Goal: Task Accomplishment & Management: Complete application form

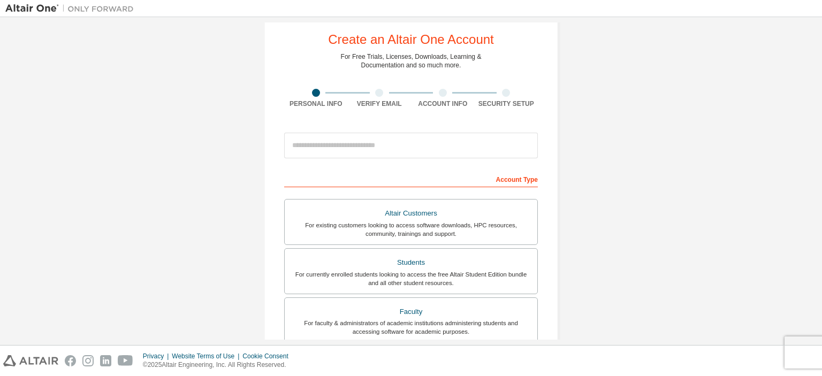
scroll to position [26, 0]
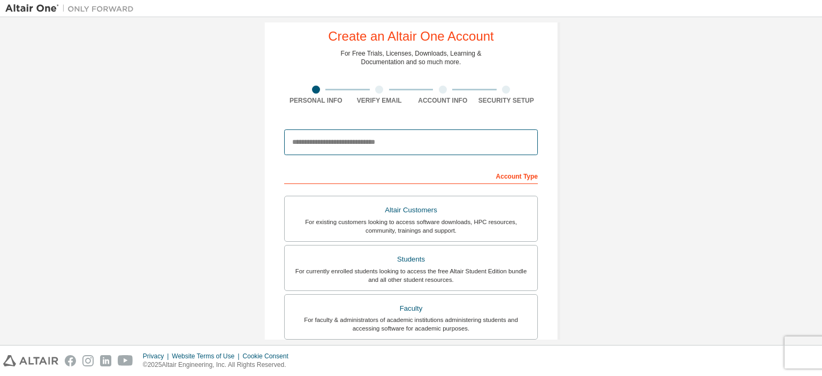
click at [389, 145] on input "email" at bounding box center [411, 142] width 254 height 26
type input "**********"
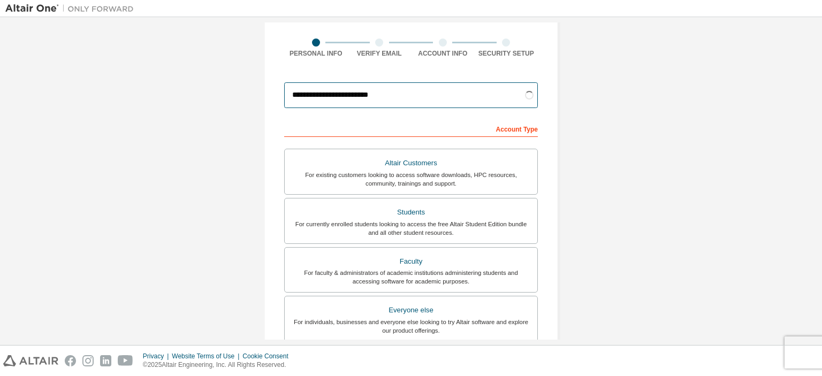
scroll to position [83, 0]
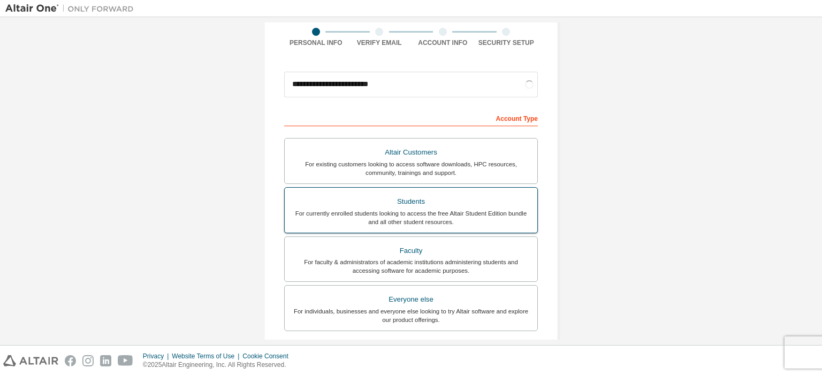
click at [399, 205] on div "Students" at bounding box center [411, 201] width 240 height 15
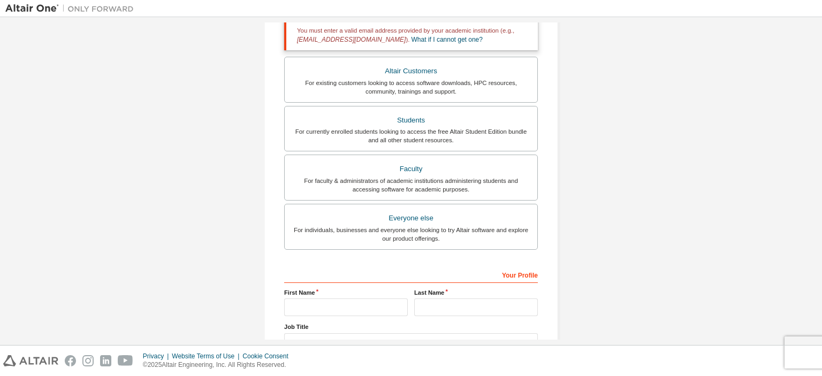
scroll to position [284, 0]
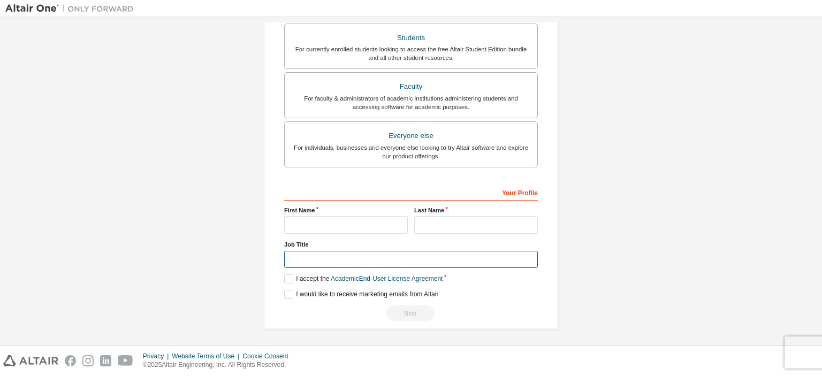
click at [327, 255] on input "text" at bounding box center [411, 260] width 254 height 18
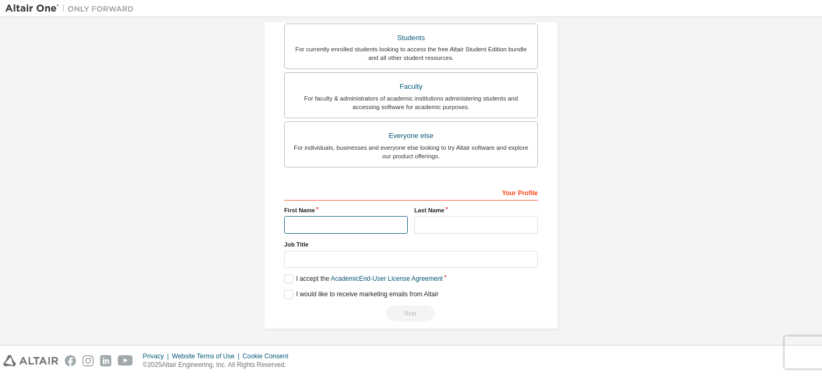
click at [332, 226] on input "text" at bounding box center [346, 225] width 124 height 18
type input "*"
type input "*****"
click at [453, 224] on input "text" at bounding box center [476, 225] width 124 height 18
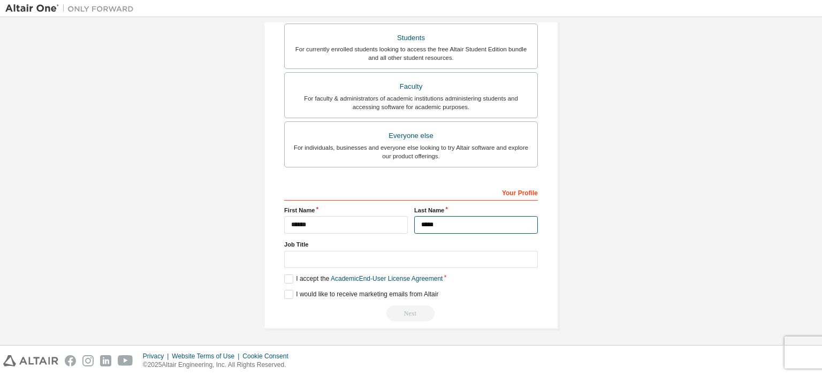
type input "*****"
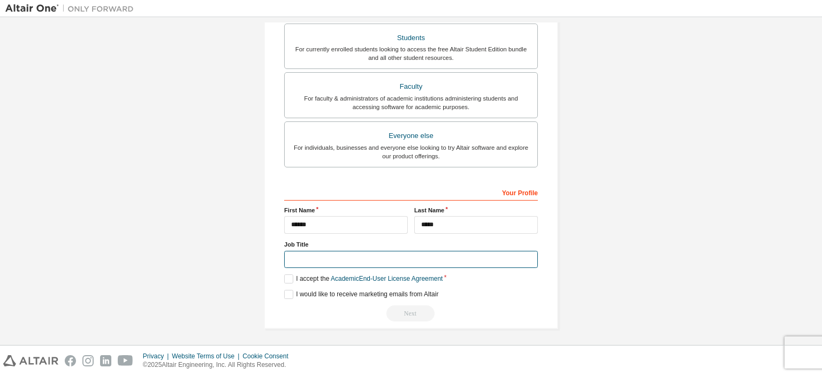
click at [341, 260] on input "text" at bounding box center [411, 260] width 254 height 18
click at [285, 276] on label "I accept the Academic End-User License Agreement" at bounding box center [363, 278] width 158 height 9
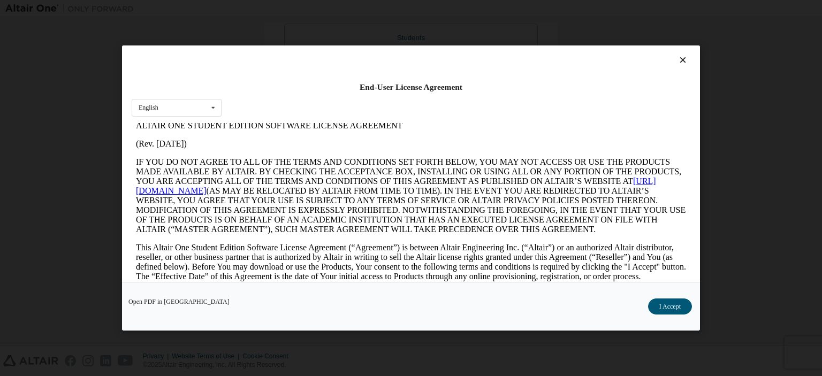
scroll to position [0, 0]
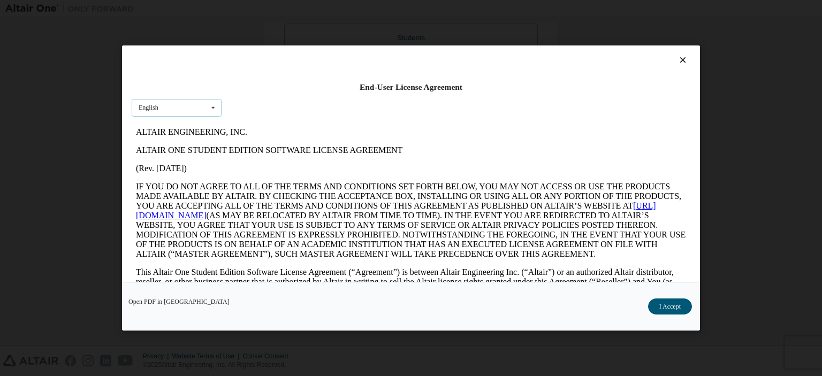
click at [213, 105] on icon at bounding box center [213, 108] width 13 height 17
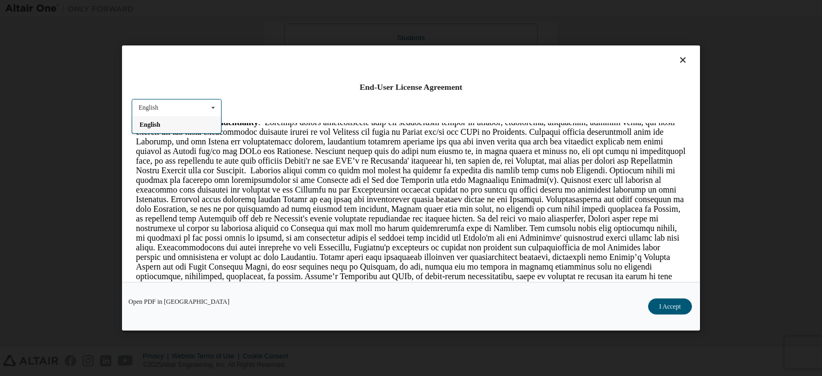
scroll to position [1041, 0]
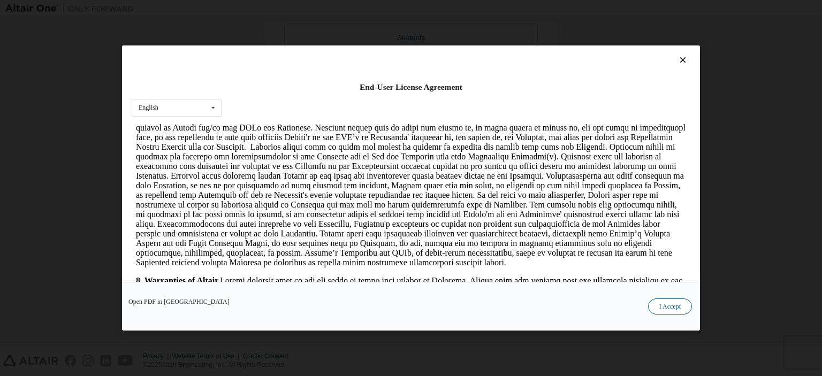
click at [682, 306] on button "I Accept" at bounding box center [670, 307] width 44 height 16
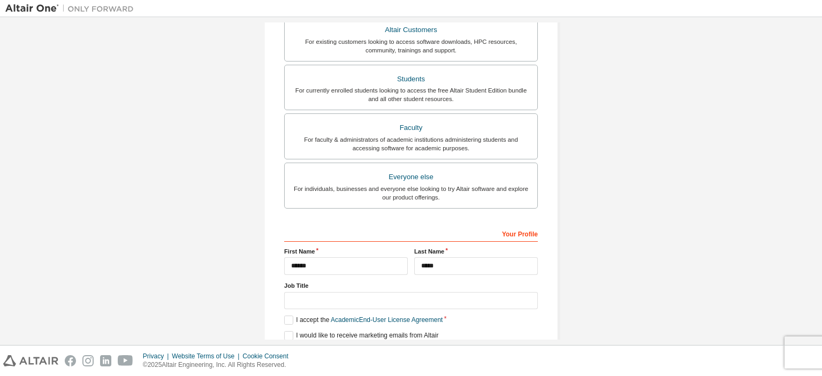
scroll to position [284, 0]
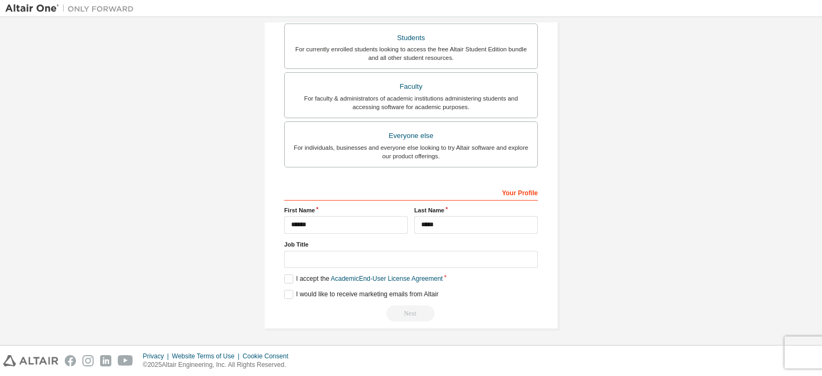
click at [411, 310] on div "Next" at bounding box center [411, 314] width 254 height 16
click at [361, 260] on input "text" at bounding box center [411, 260] width 254 height 18
drag, startPoint x: 409, startPoint y: 308, endPoint x: 288, endPoint y: 296, distance: 121.5
click at [288, 296] on div "**********" at bounding box center [411, 253] width 254 height 139
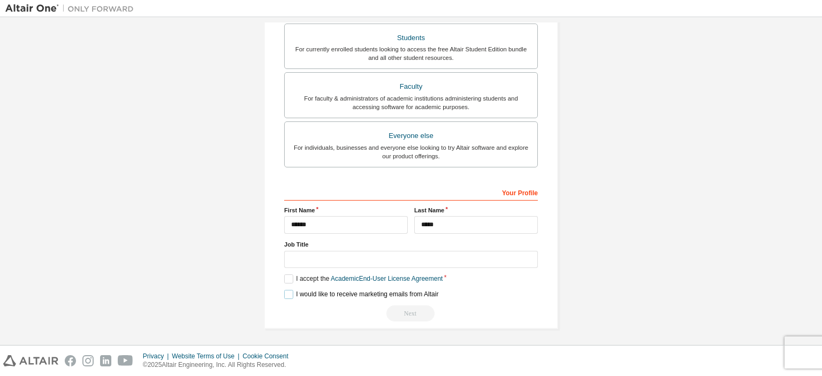
click at [288, 296] on label "I would like to receive marketing emails from Altair" at bounding box center [361, 294] width 154 height 9
click at [402, 319] on div "Next" at bounding box center [411, 314] width 254 height 16
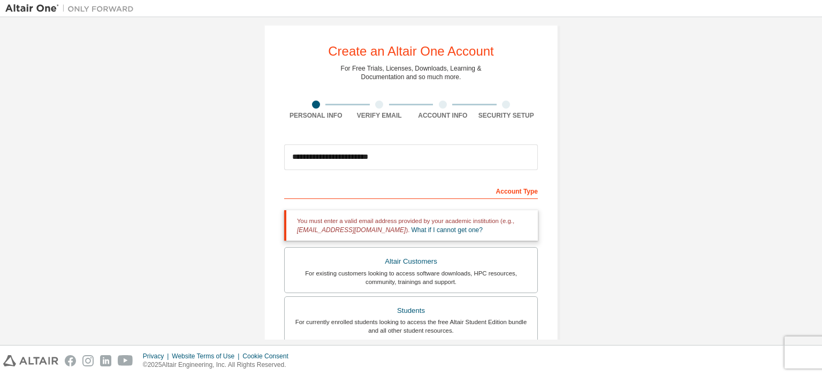
scroll to position [14, 0]
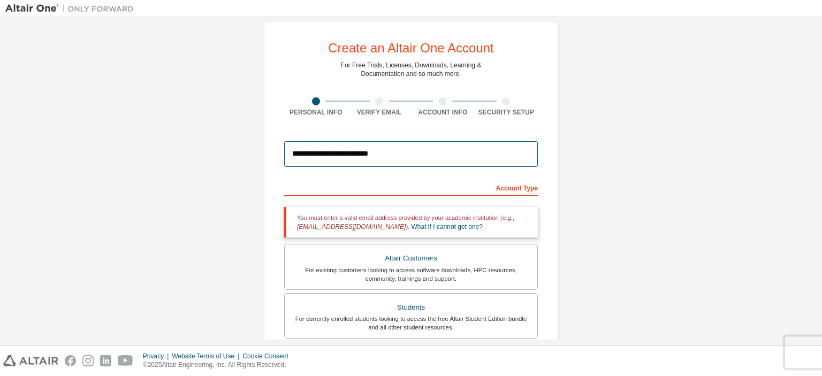
click at [423, 151] on input "**********" at bounding box center [411, 154] width 254 height 26
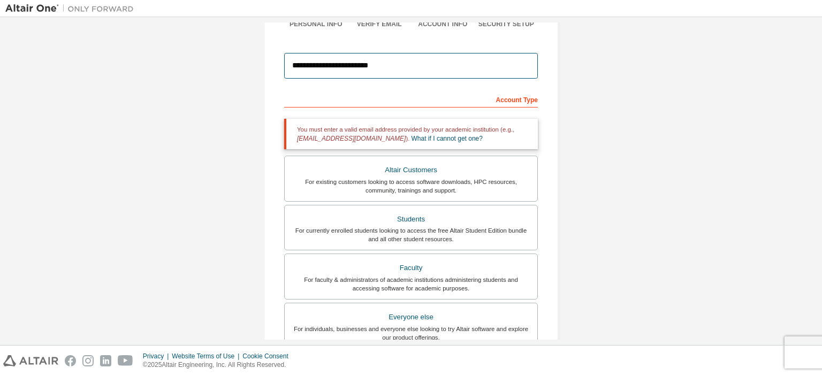
scroll to position [102, 0]
click at [409, 180] on div "For existing customers looking to access software downloads, HPC resources, com…" at bounding box center [411, 186] width 240 height 17
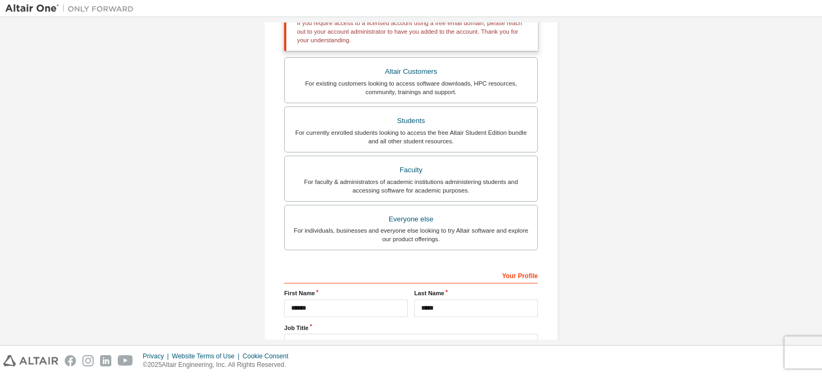
scroll to position [254, 0]
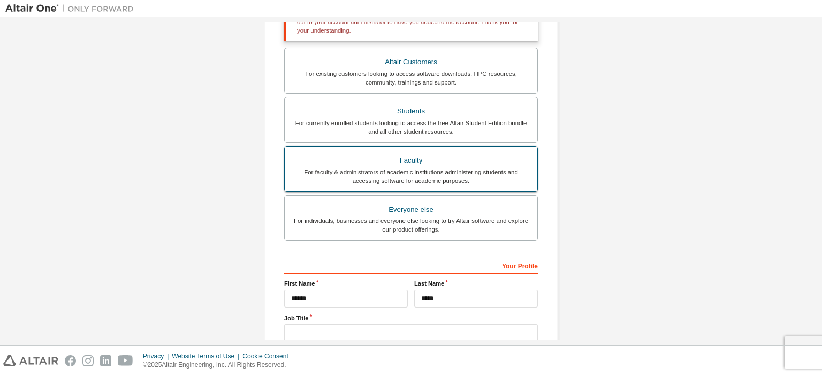
click at [428, 173] on div "For faculty & administrators of academic institutions administering students an…" at bounding box center [411, 176] width 240 height 17
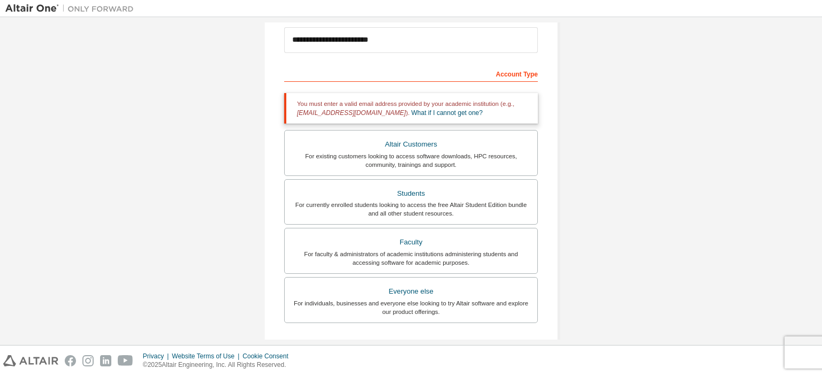
scroll to position [284, 0]
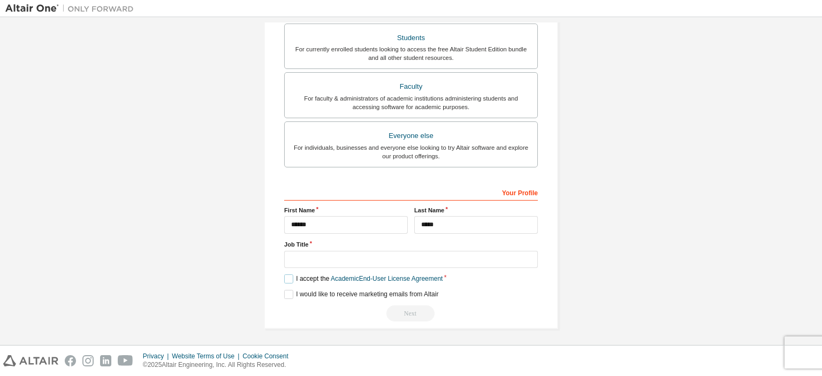
click at [289, 276] on label "I accept the Academic End-User License Agreement" at bounding box center [363, 278] width 158 height 9
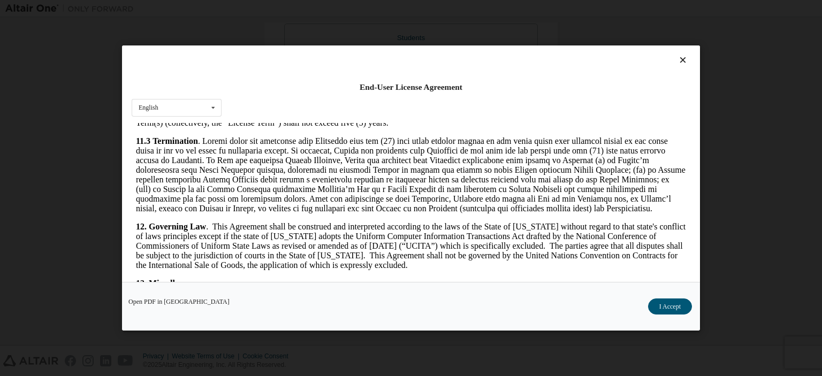
scroll to position [1804, 0]
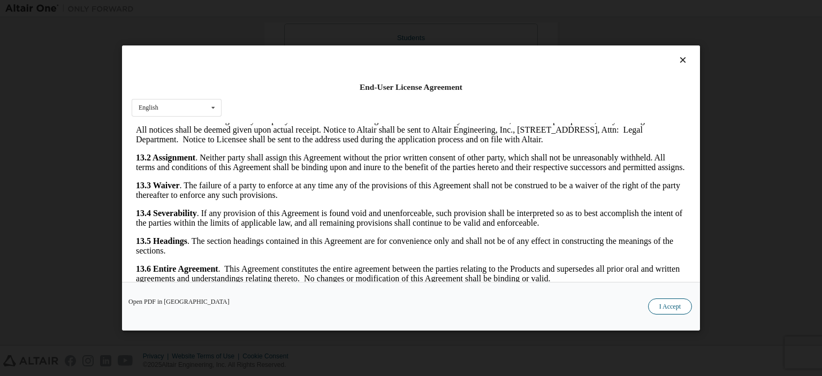
click at [674, 300] on button "I Accept" at bounding box center [670, 307] width 44 height 16
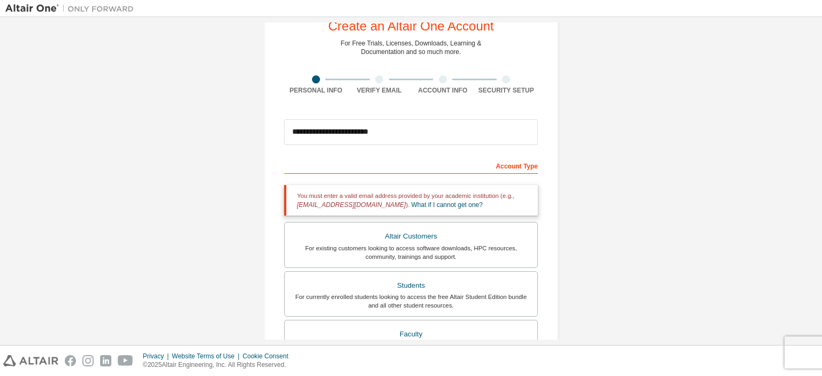
scroll to position [0, 0]
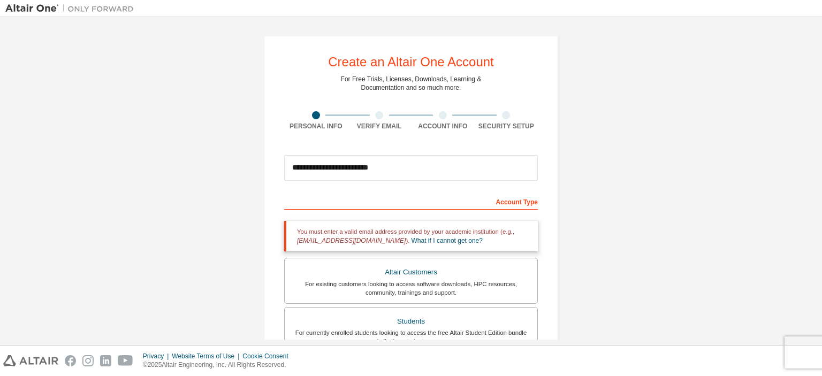
click at [375, 110] on div "**********" at bounding box center [411, 323] width 294 height 577
click at [372, 121] on div "Verify Email" at bounding box center [380, 120] width 64 height 19
click at [432, 120] on div "Account Info" at bounding box center [443, 120] width 64 height 19
click at [492, 125] on div "Security Setup" at bounding box center [507, 126] width 64 height 9
click at [821, 355] on div "Privacy Website Terms of Use Cookie Consent © 2025 Altair Engineering, Inc. All…" at bounding box center [411, 361] width 822 height 30
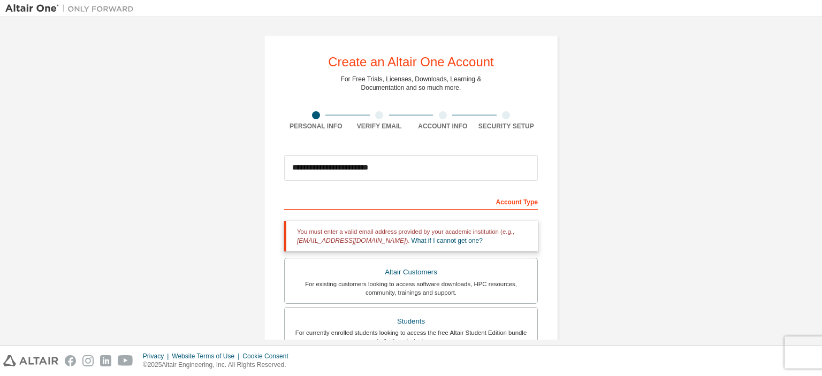
click at [810, 353] on div "Privacy Website Terms of Use Cookie Consent © 2025 Altair Engineering, Inc. All…" at bounding box center [411, 361] width 822 height 30
click at [805, 353] on div "Privacy Website Terms of Use Cookie Consent © 2025 Altair Engineering, Inc. All…" at bounding box center [411, 361] width 822 height 30
click at [820, 354] on div "Privacy Website Terms of Use Cookie Consent © 2025 Altair Engineering, Inc. All…" at bounding box center [411, 361] width 822 height 30
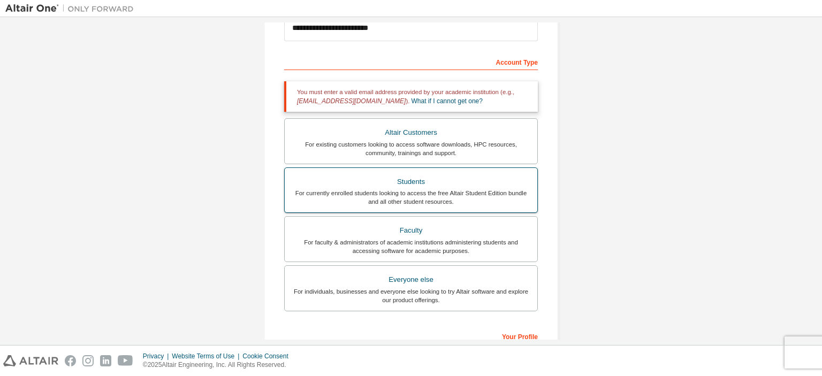
scroll to position [136, 0]
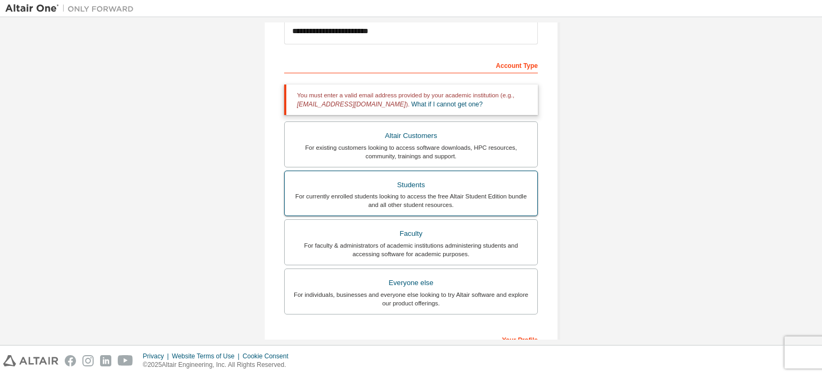
click at [375, 197] on div "For currently enrolled students looking to access the free Altair Student Editi…" at bounding box center [411, 200] width 240 height 17
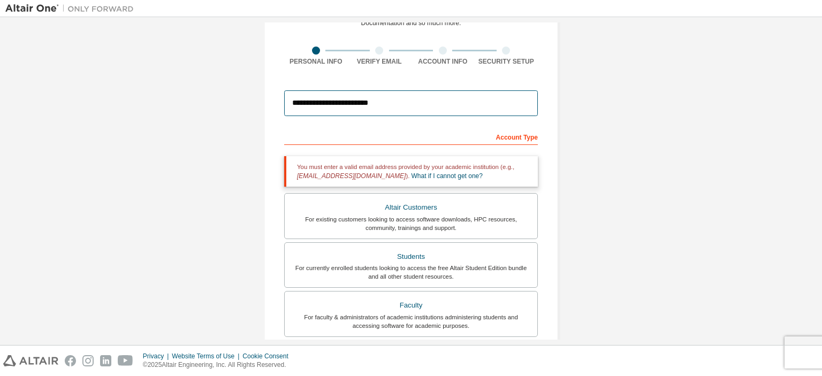
click at [395, 102] on input "**********" at bounding box center [411, 103] width 254 height 26
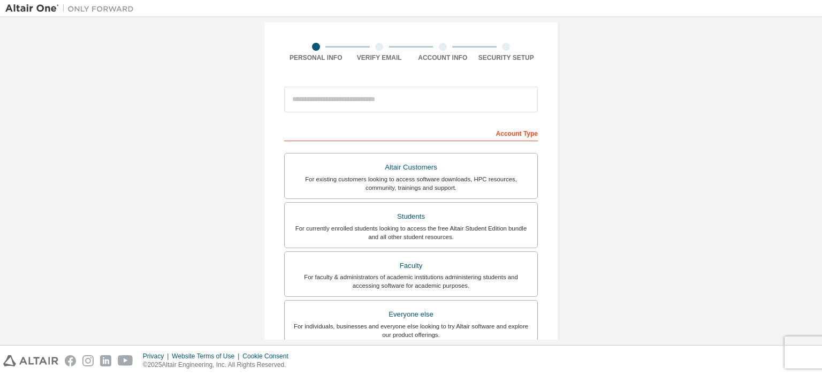
scroll to position [73, 0]
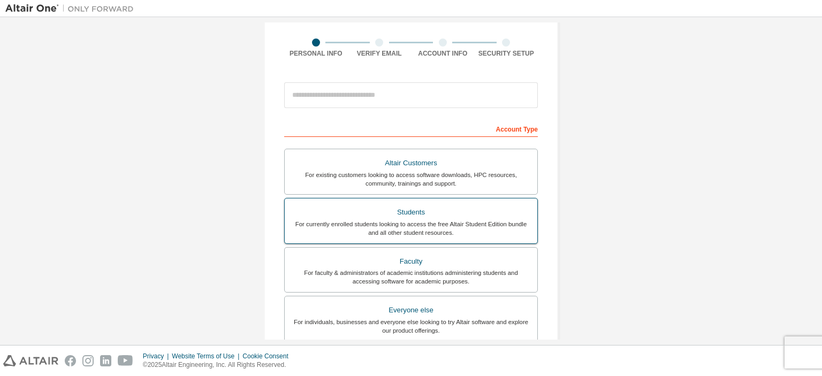
click at [478, 207] on div "Students" at bounding box center [411, 212] width 240 height 15
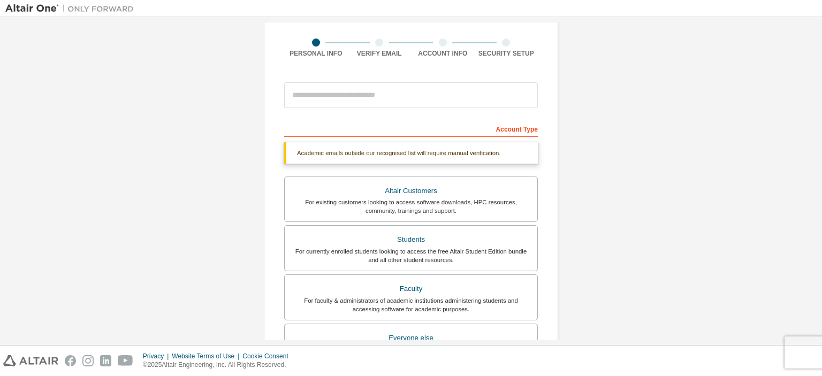
click at [375, 149] on div "Academic emails outside our recognised list will require manual verification." at bounding box center [411, 152] width 254 height 21
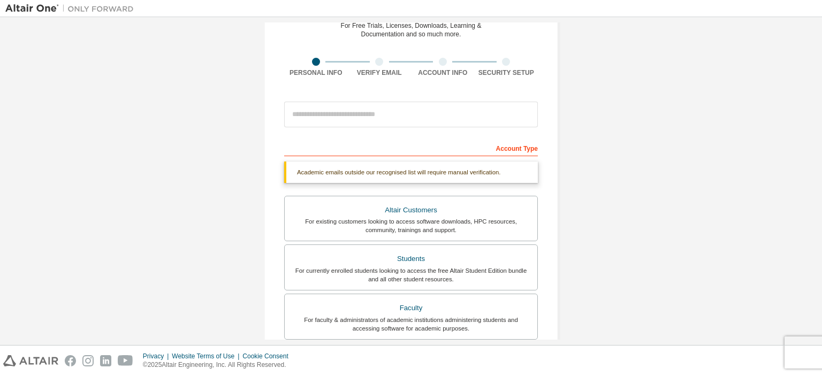
scroll to position [0, 0]
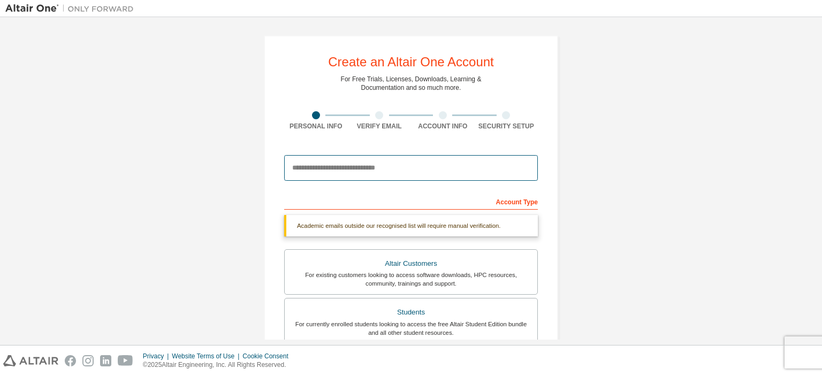
click at [348, 169] on input "email" at bounding box center [411, 168] width 254 height 26
click at [353, 178] on input "email" at bounding box center [411, 168] width 254 height 26
click at [332, 162] on input "email" at bounding box center [411, 168] width 254 height 26
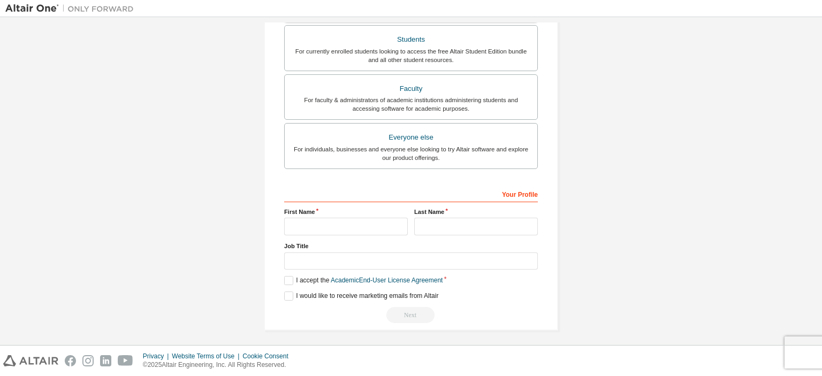
scroll to position [247, 0]
type input "**********"
click at [347, 223] on input "text" at bounding box center [346, 226] width 124 height 18
type input "*****"
click at [424, 222] on input "text" at bounding box center [476, 226] width 124 height 18
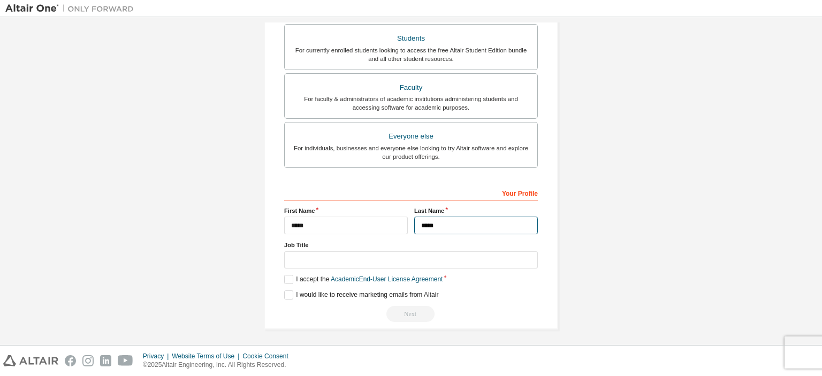
type input "*****"
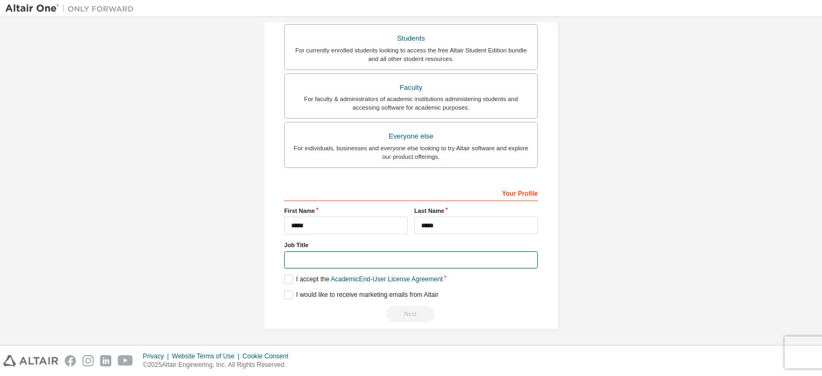
click at [376, 259] on input "text" at bounding box center [411, 260] width 254 height 18
click at [349, 279] on link "Academic End-User License Agreement" at bounding box center [387, 279] width 112 height 7
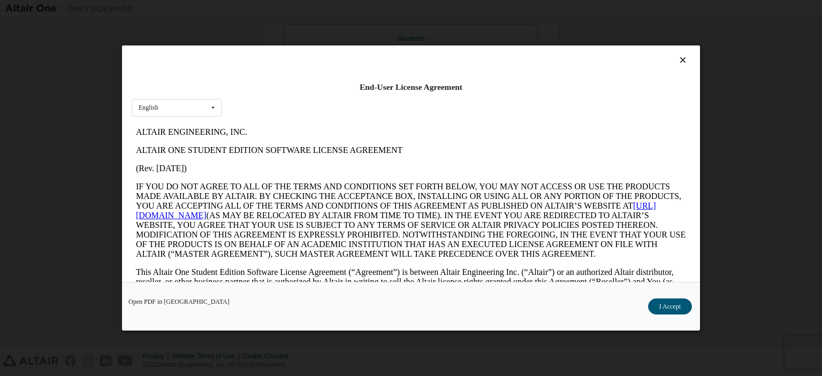
scroll to position [0, 0]
click at [678, 58] on icon at bounding box center [682, 60] width 11 height 10
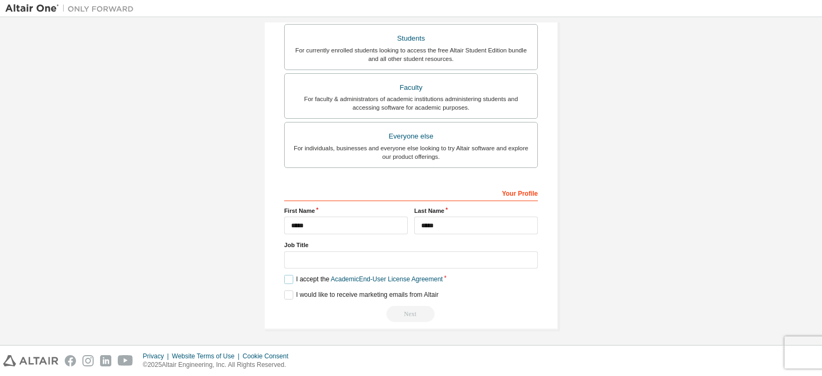
click at [284, 275] on label "I accept the Academic End-User License Agreement" at bounding box center [363, 279] width 158 height 9
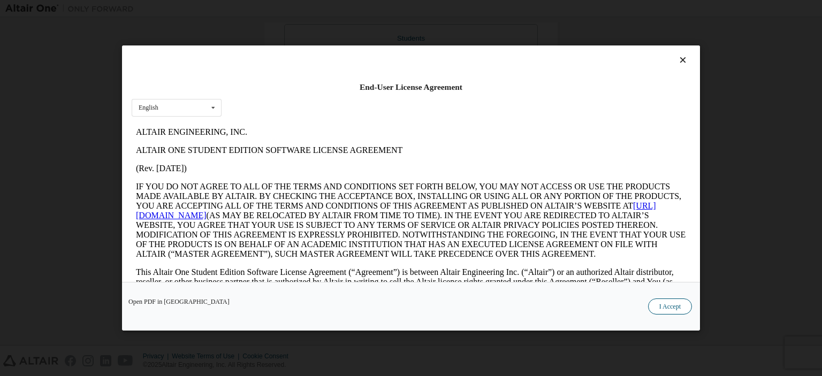
click at [666, 308] on button "I Accept" at bounding box center [670, 307] width 44 height 16
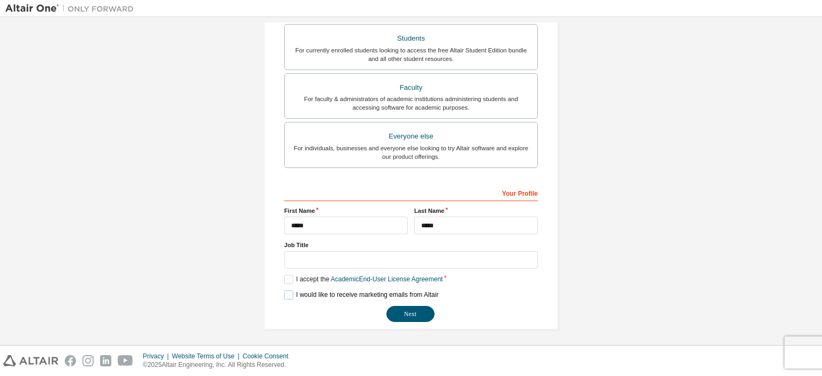
click at [286, 294] on label "I would like to receive marketing emails from Altair" at bounding box center [361, 295] width 154 height 9
click at [409, 315] on button "Next" at bounding box center [410, 314] width 48 height 16
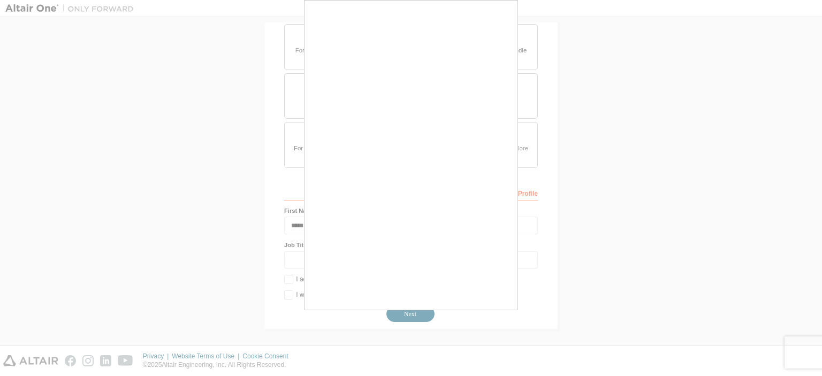
drag, startPoint x: 409, startPoint y: 315, endPoint x: 621, endPoint y: 304, distance: 211.6
click at [621, 304] on div at bounding box center [411, 188] width 822 height 376
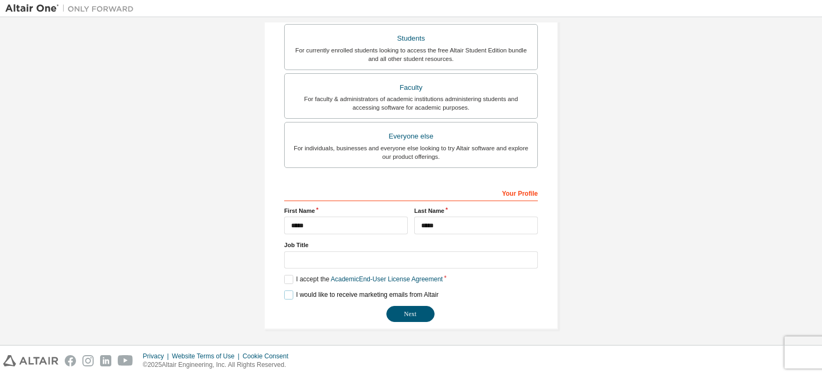
click at [285, 294] on label "I would like to receive marketing emails from Altair" at bounding box center [361, 295] width 154 height 9
click at [402, 314] on button "Next" at bounding box center [410, 314] width 48 height 16
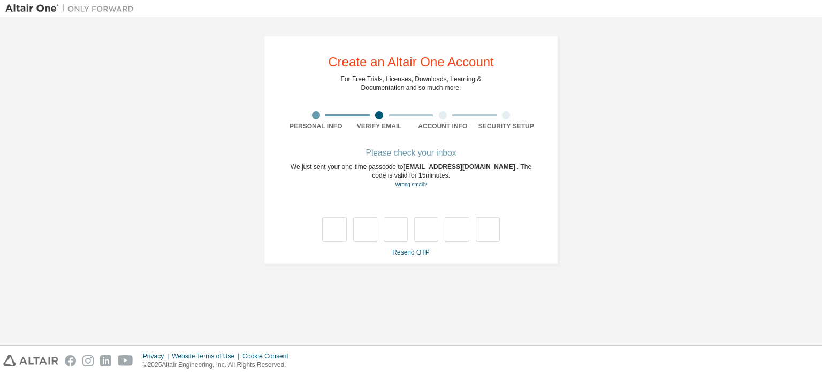
click at [447, 186] on div "We just sent your one-time passcode to [EMAIL_ADDRESS][DOMAIN_NAME] . The code …" at bounding box center [411, 176] width 254 height 26
click at [411, 252] on link "Resend OTP" at bounding box center [410, 252] width 37 height 7
